Goal: Task Accomplishment & Management: Complete application form

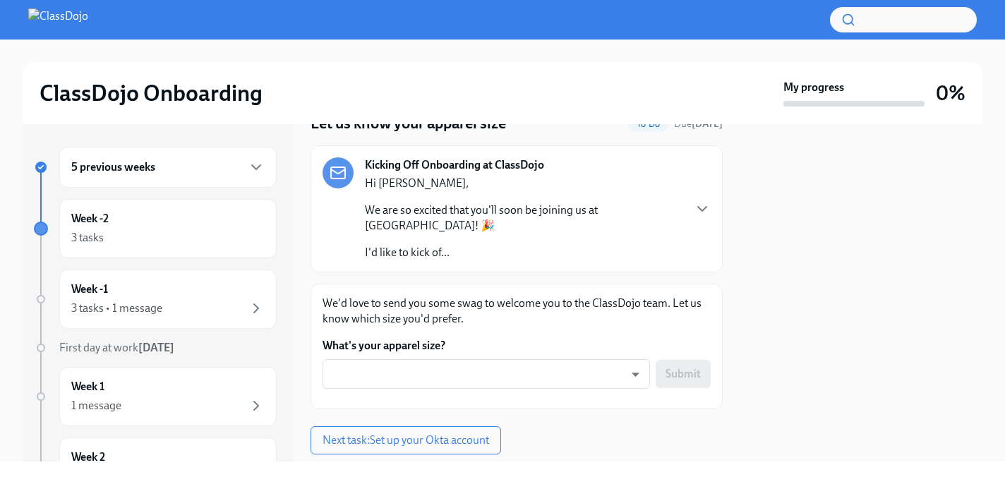
scroll to position [72, 0]
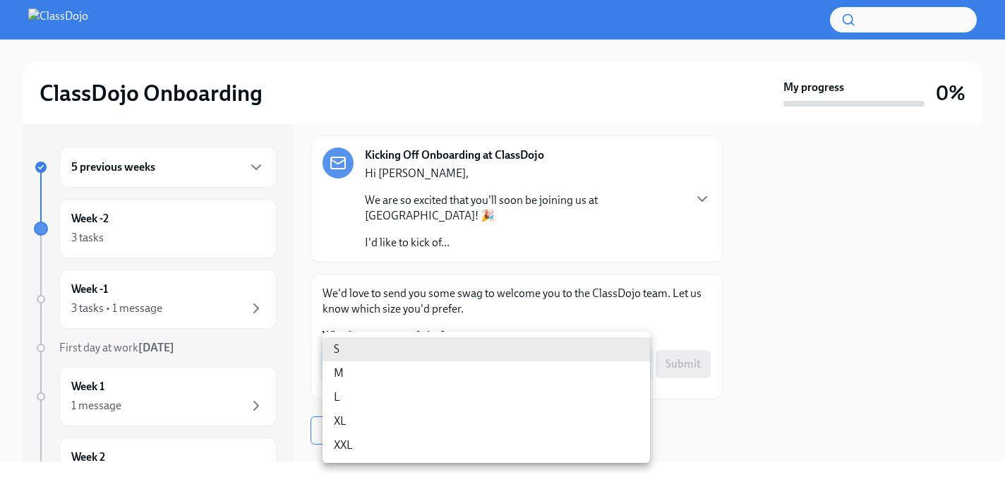
click at [510, 337] on body "ClassDojo Onboarding My progress 0% 5 previous weeks Week -2 3 tasks Week -1 3 …" at bounding box center [502, 238] width 1005 height 477
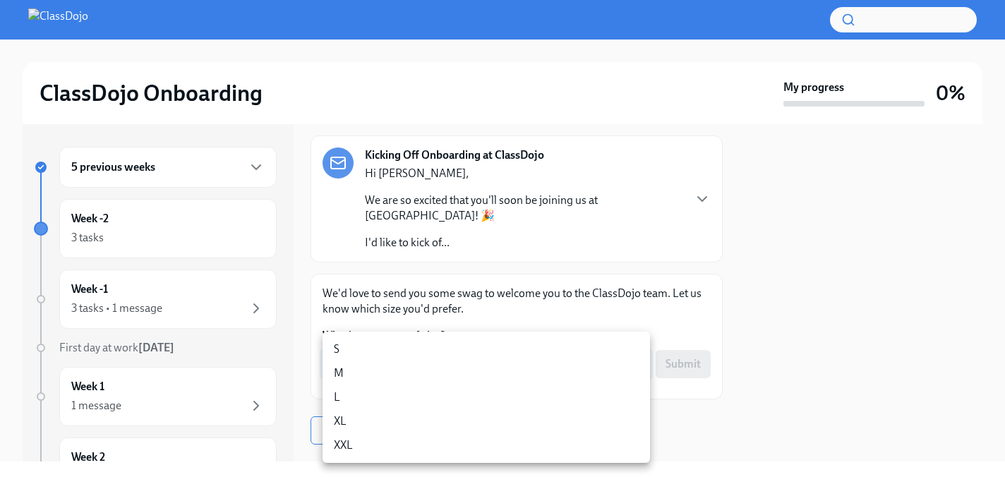
click at [496, 419] on li "XL" at bounding box center [487, 421] width 328 height 24
type input "tTjMQavEA"
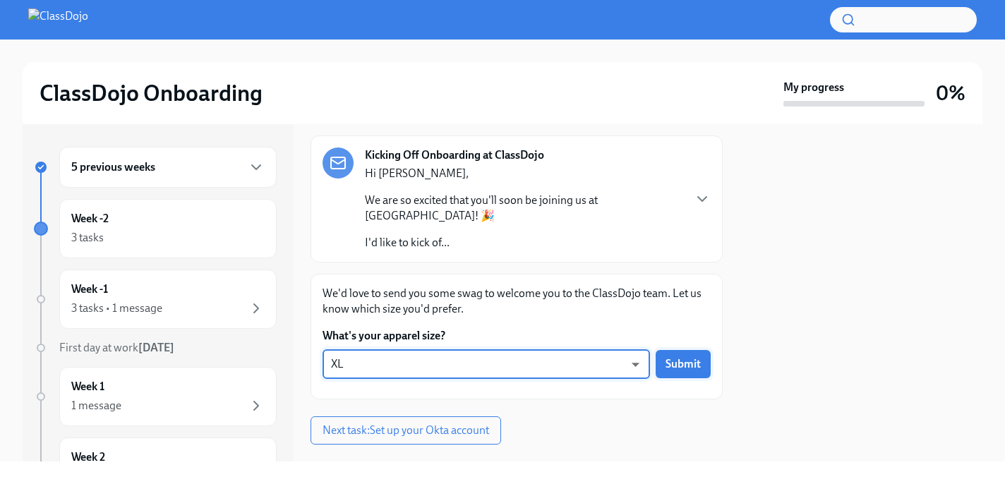
click at [674, 357] on span "Submit" at bounding box center [683, 364] width 35 height 14
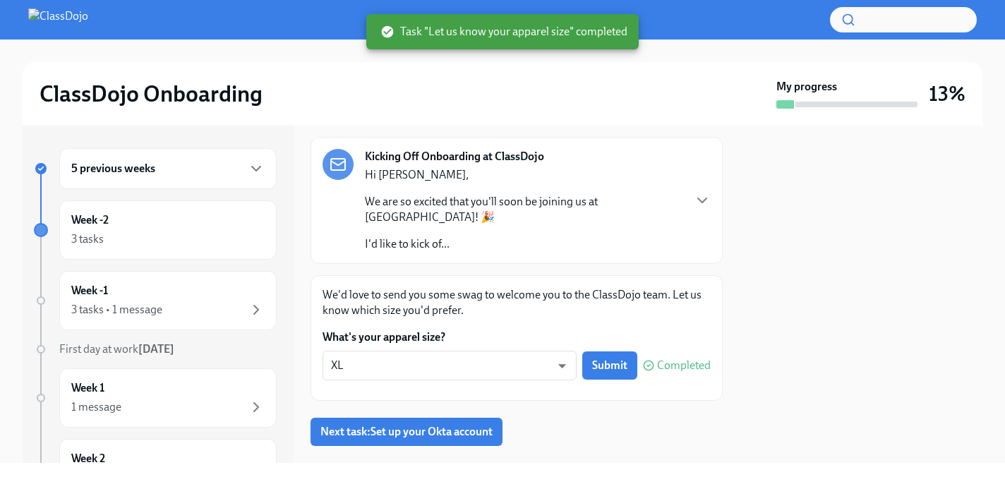
scroll to position [85, 0]
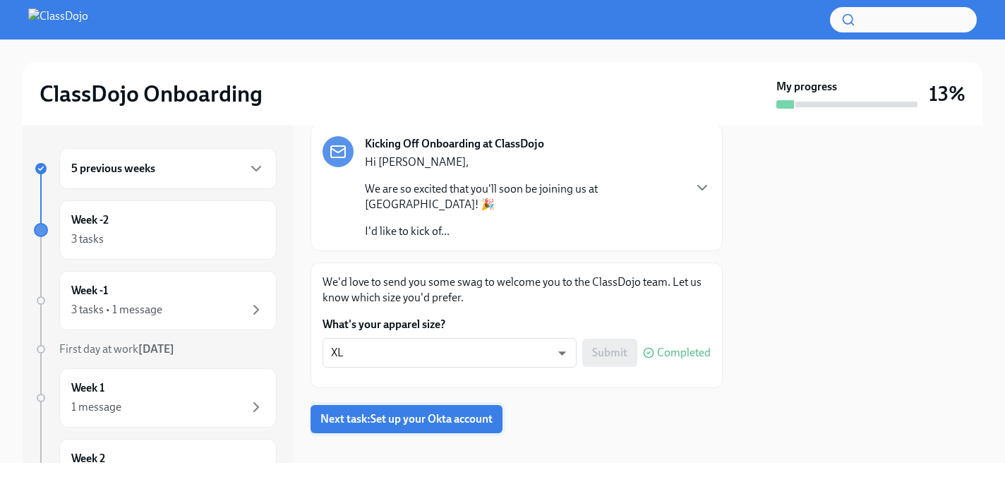
click at [378, 405] on button "Next task : Set up your Okta account" at bounding box center [407, 419] width 192 height 28
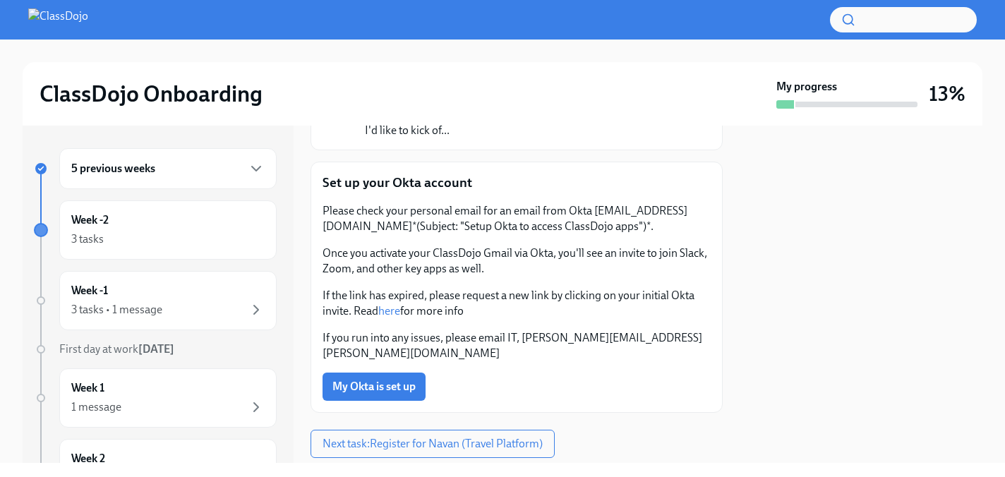
scroll to position [195, 0]
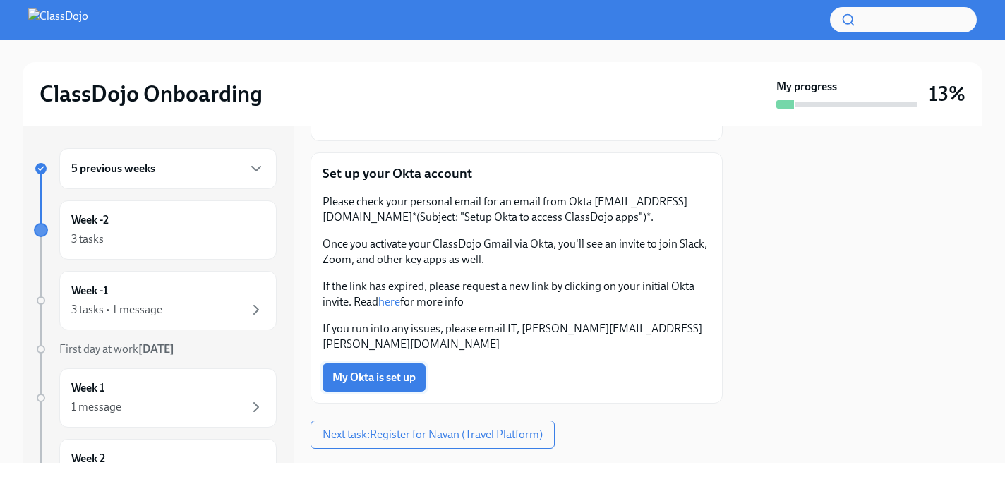
click at [382, 371] on span "My Okta is set up" at bounding box center [373, 378] width 83 height 14
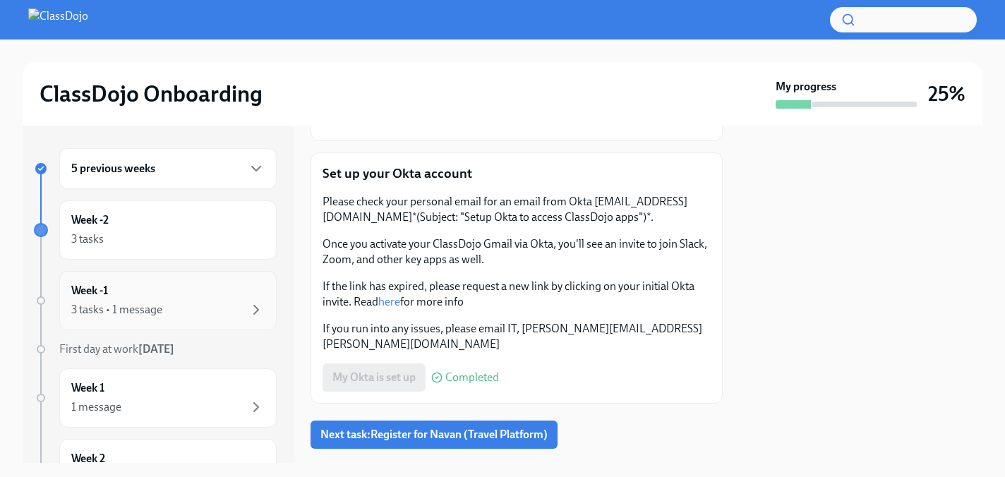
click at [209, 295] on div "Week -1 3 tasks • 1 message" at bounding box center [167, 300] width 193 height 35
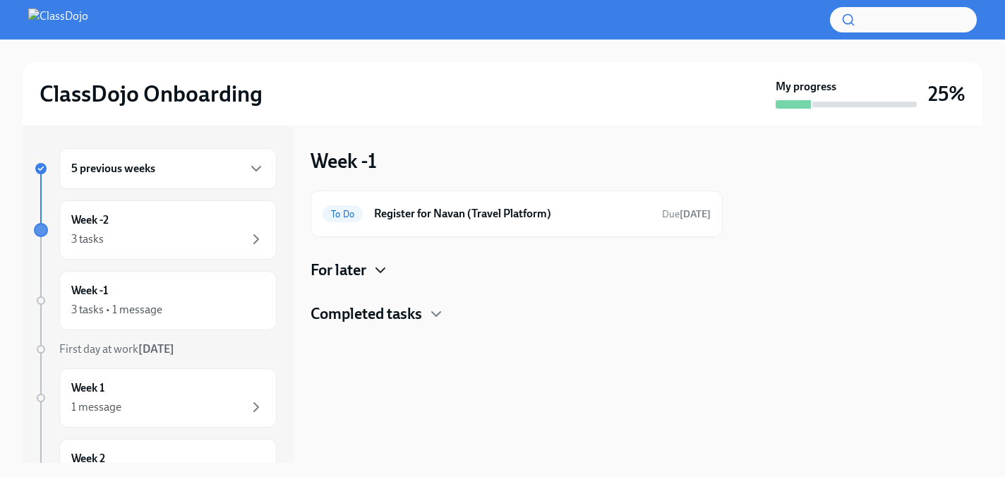
click at [376, 268] on icon "button" at bounding box center [380, 270] width 17 height 17
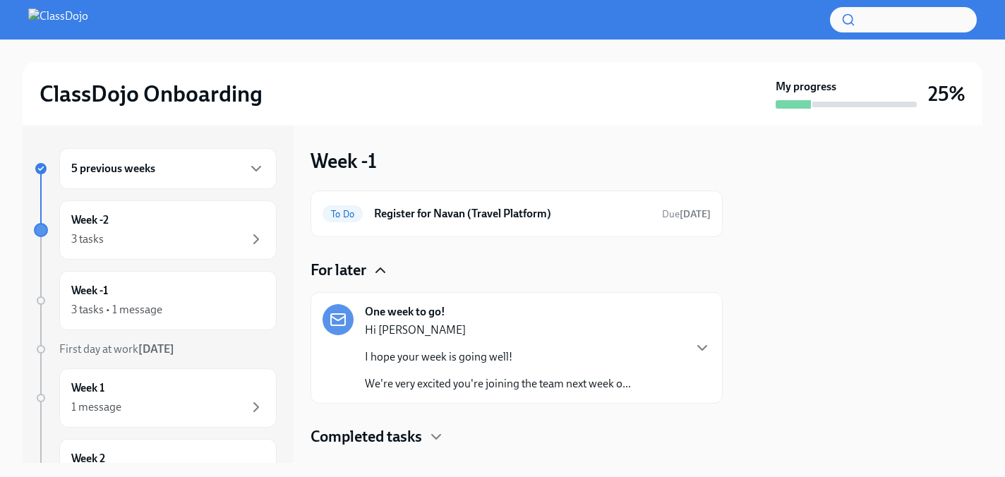
scroll to position [30, 0]
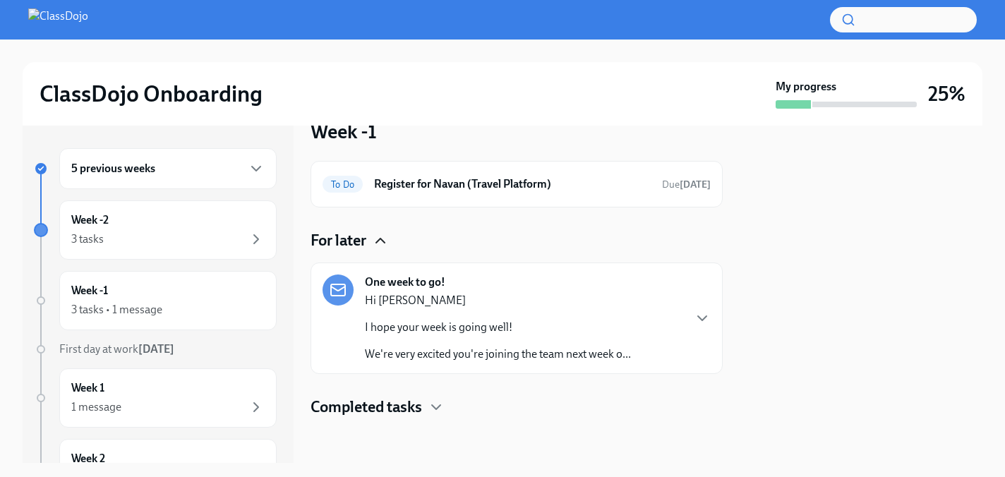
click at [613, 354] on p "We're very excited you're joining the team next week o..." at bounding box center [498, 355] width 266 height 16
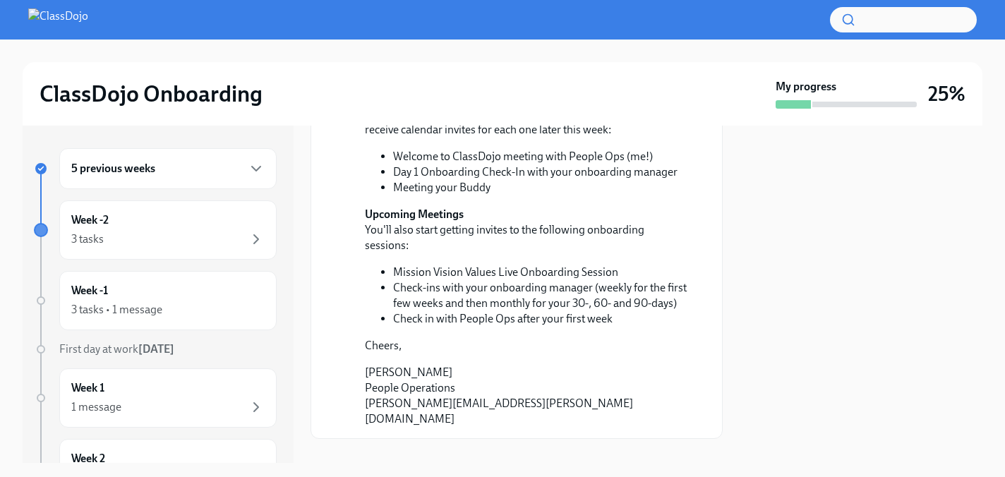
scroll to position [420, 0]
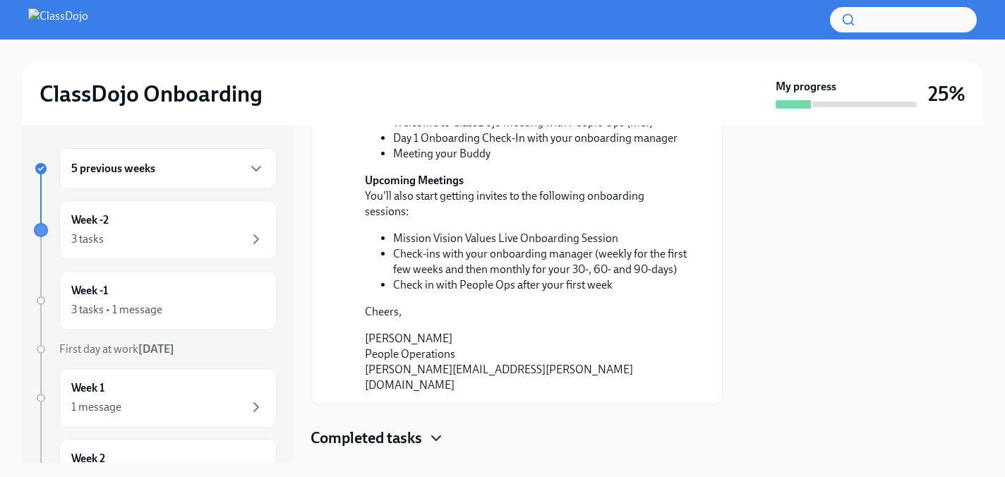
click at [429, 430] on icon "button" at bounding box center [436, 438] width 17 height 17
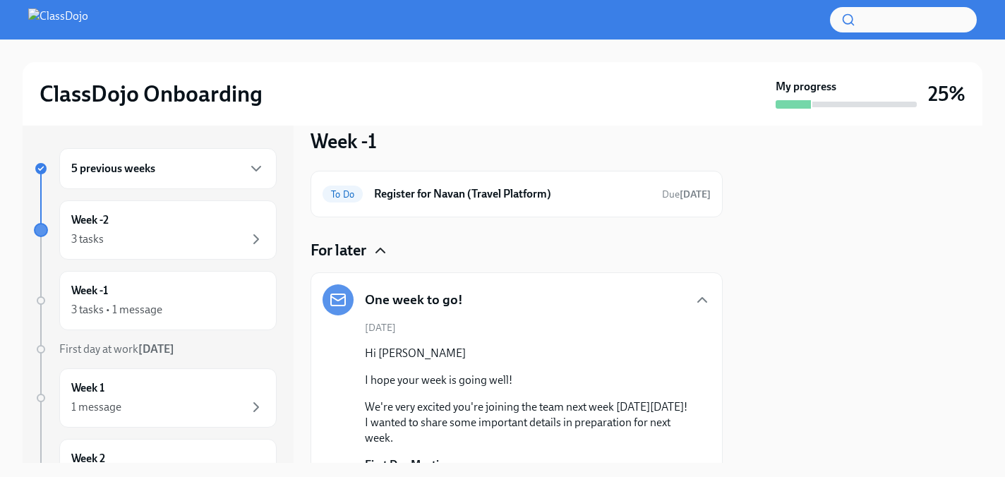
scroll to position [14, 0]
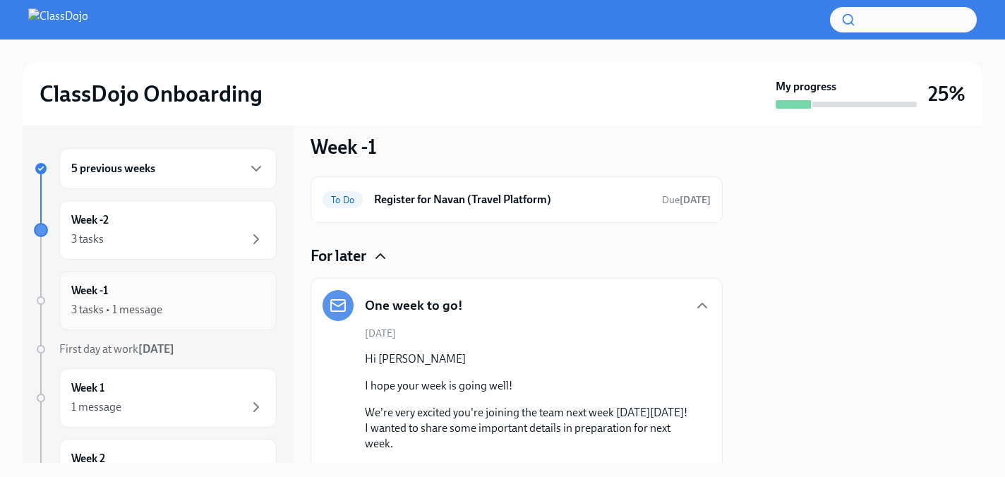
click at [204, 314] on div "3 tasks • 1 message" at bounding box center [167, 309] width 193 height 17
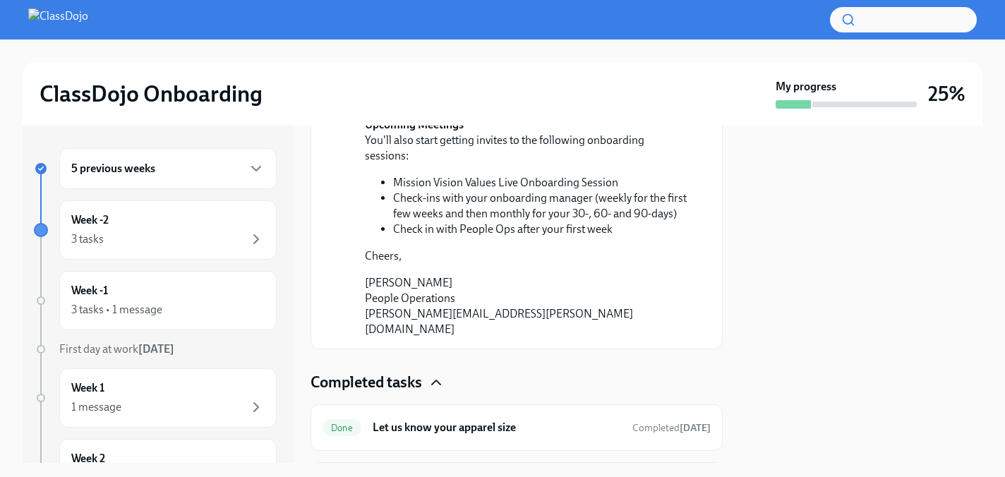
scroll to position [477, 0]
click at [243, 393] on div "Week 1 1 message" at bounding box center [167, 397] width 193 height 35
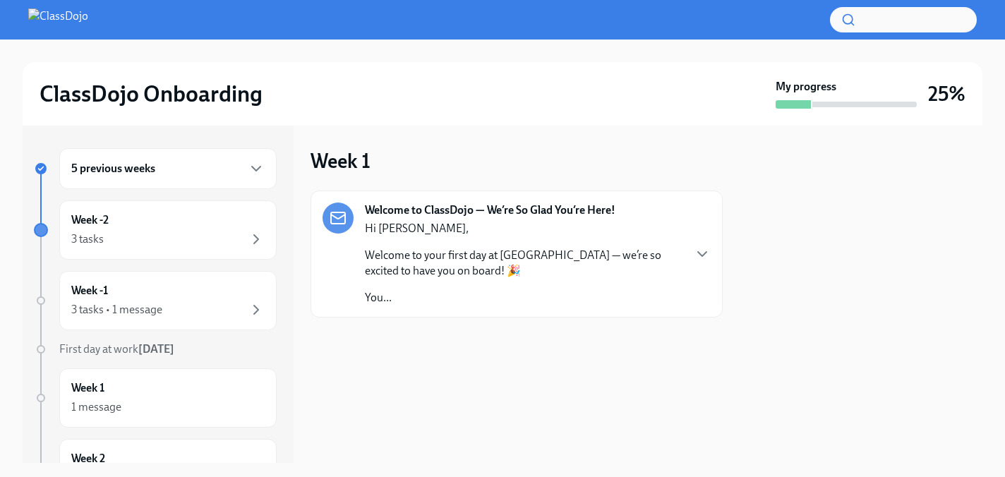
click at [462, 287] on div "Hi [PERSON_NAME], Welcome to your first day at [GEOGRAPHIC_DATA] — we’re so exc…" at bounding box center [524, 263] width 318 height 85
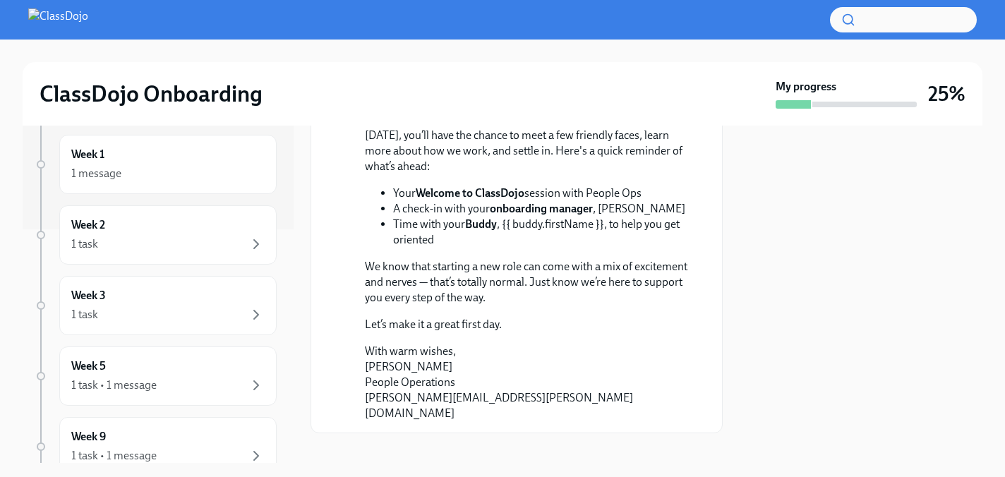
scroll to position [200, 0]
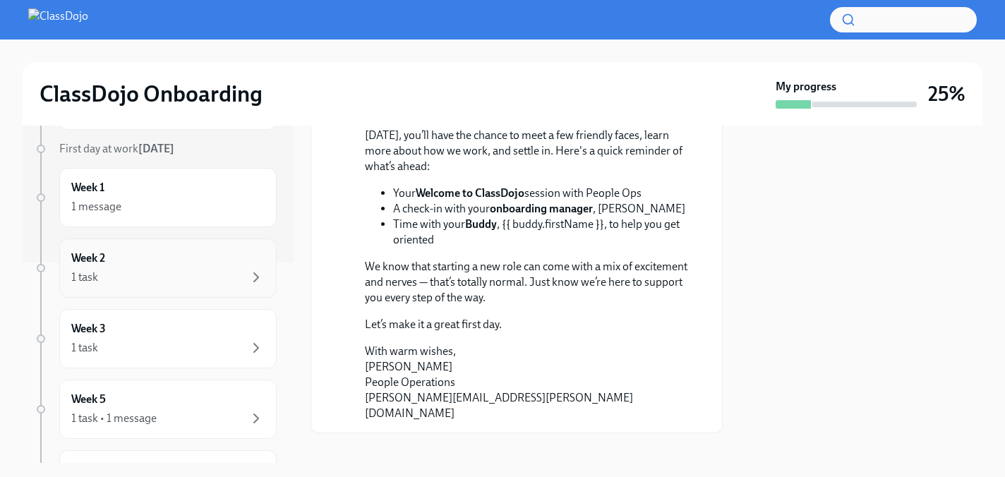
click at [164, 274] on div "1 task" at bounding box center [167, 277] width 193 height 17
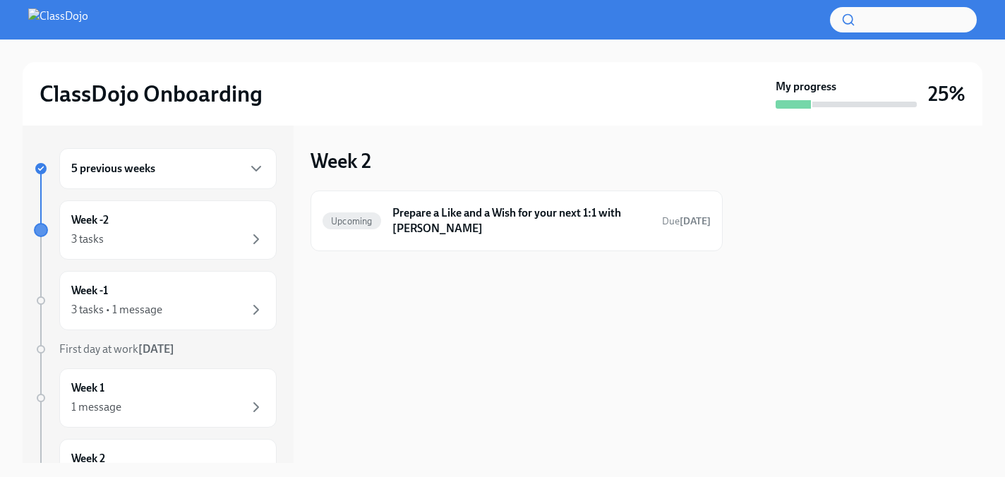
click at [184, 179] on div "5 previous weeks" at bounding box center [167, 168] width 217 height 41
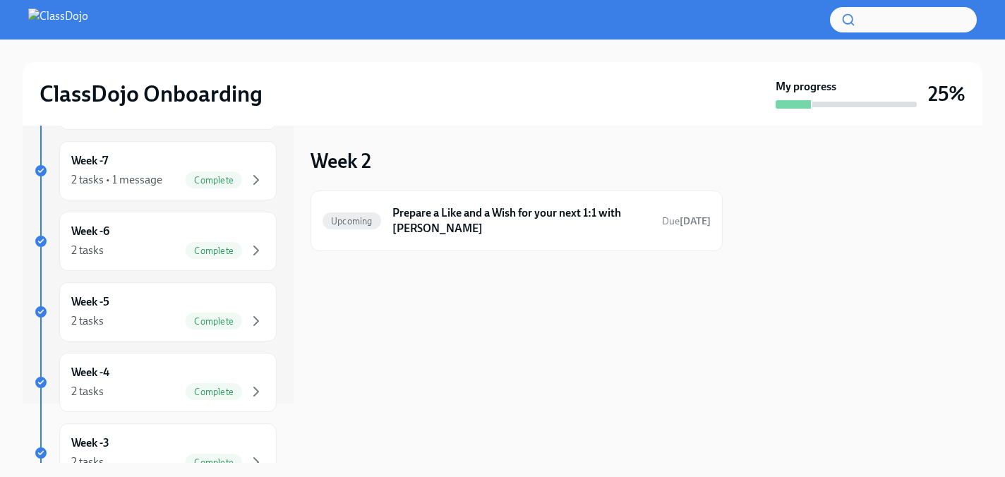
scroll to position [61, 0]
click at [168, 239] on div "Week -6 2 tasks Complete" at bounding box center [167, 239] width 193 height 35
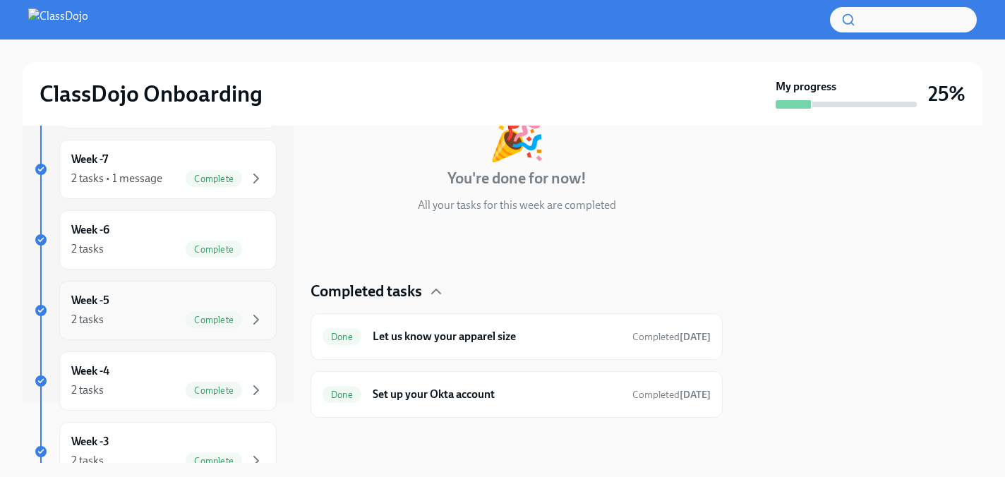
scroll to position [145, 0]
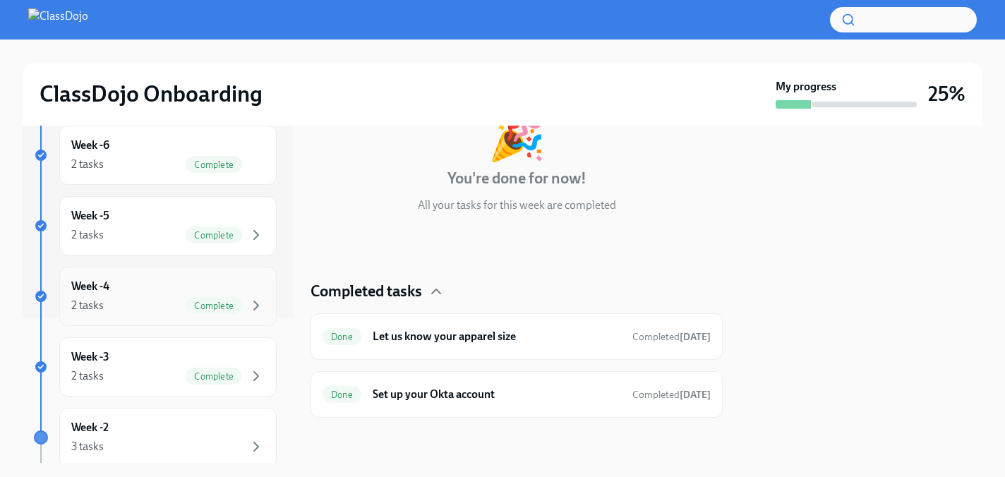
click at [163, 307] on div "2 tasks Complete" at bounding box center [167, 305] width 193 height 17
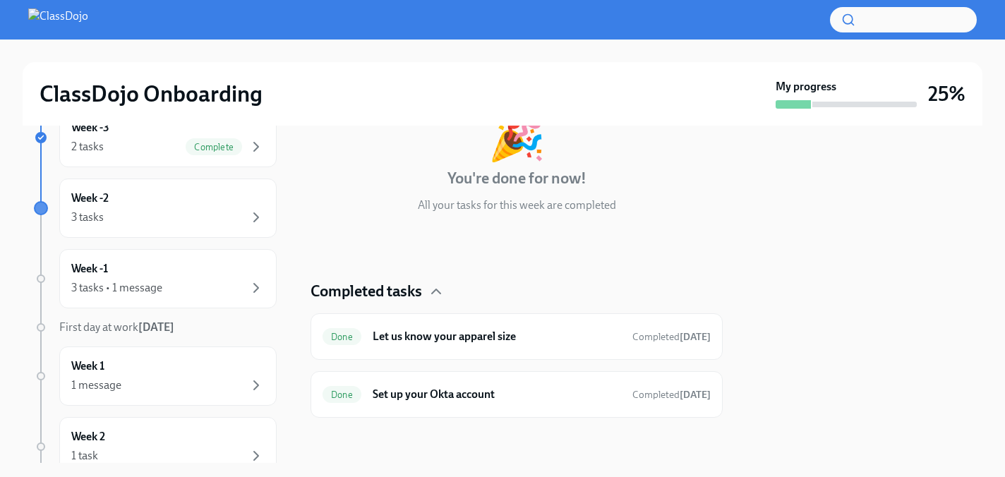
scroll to position [380, 0]
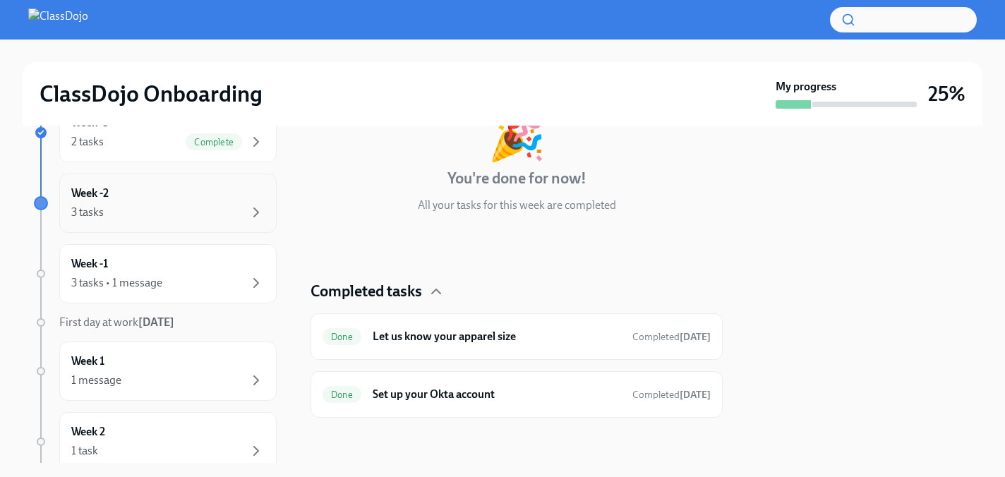
click at [186, 211] on div "3 tasks" at bounding box center [167, 212] width 193 height 17
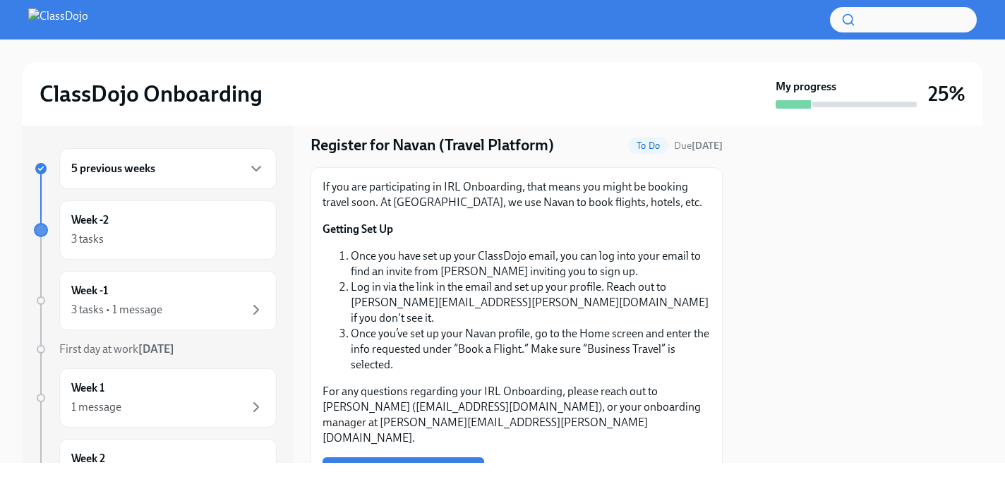
scroll to position [45, 0]
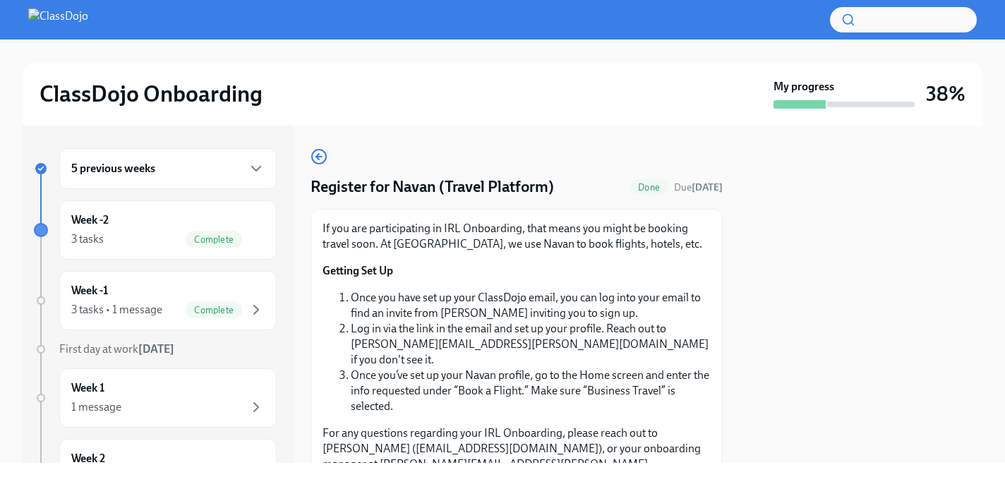
scroll to position [90, 0]
